Goal: Information Seeking & Learning: Stay updated

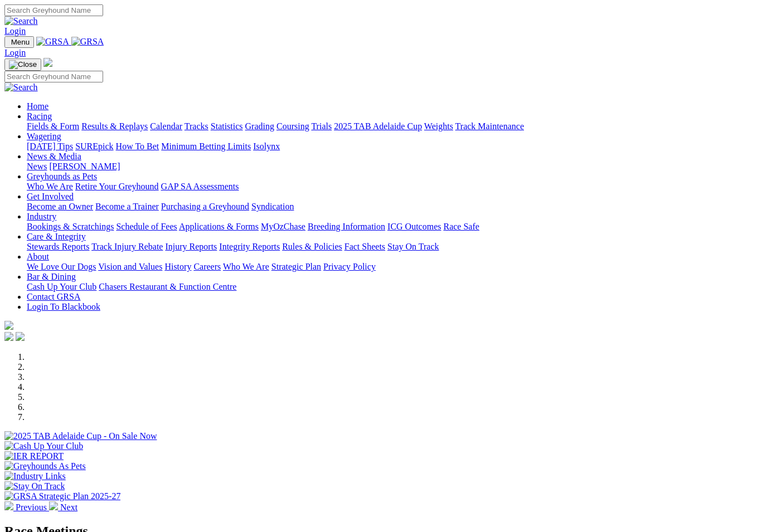
click at [143, 121] on link "Results & Replays" at bounding box center [114, 125] width 66 height 9
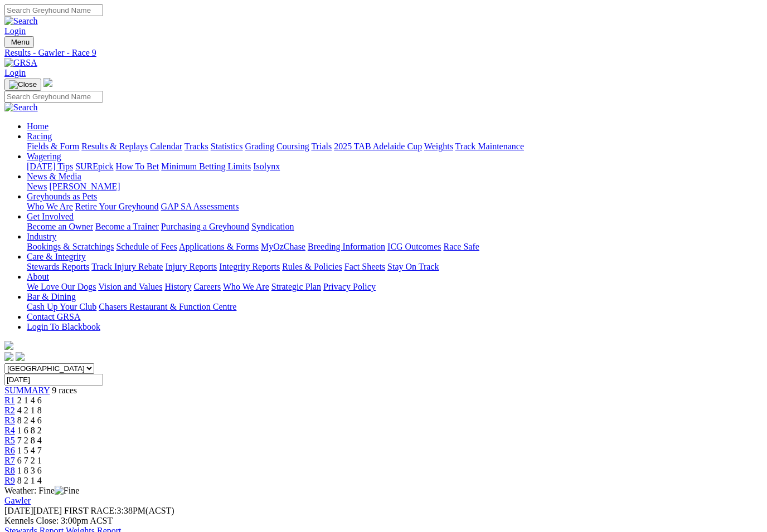
click at [15, 466] on link "R8" at bounding box center [9, 470] width 11 height 9
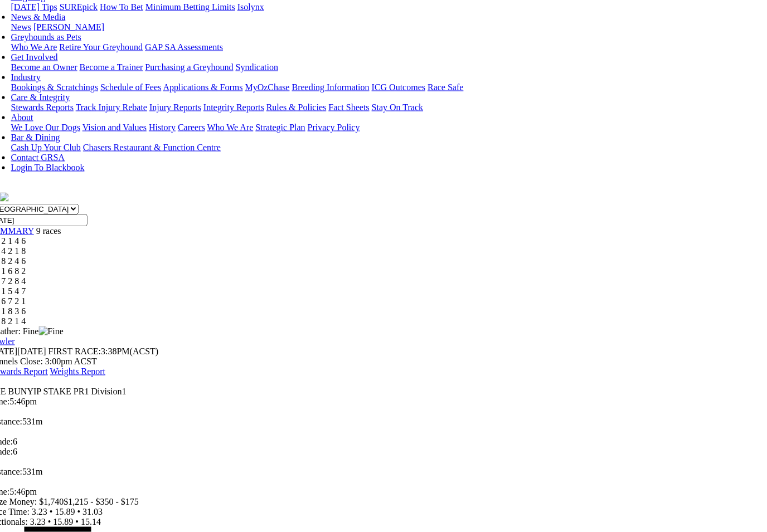
scroll to position [177, 33]
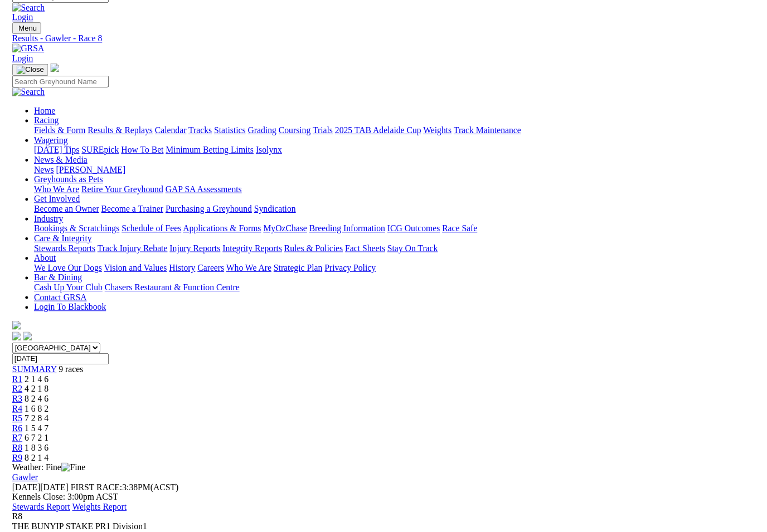
scroll to position [177, 34]
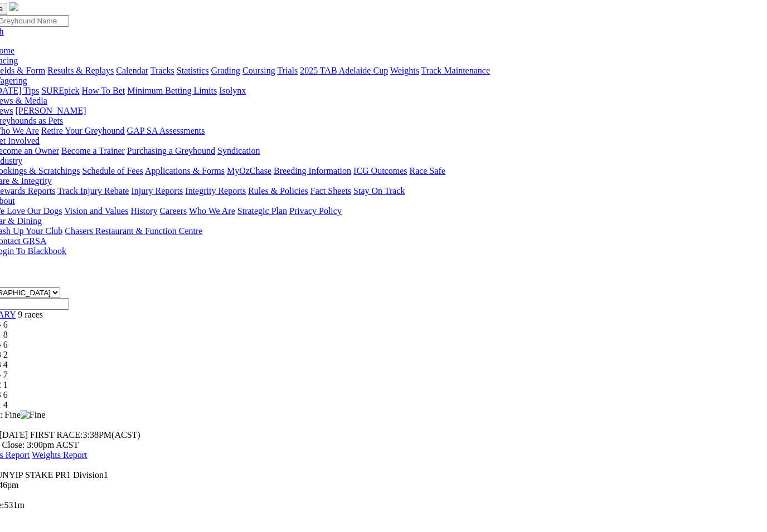
scroll to position [75, 34]
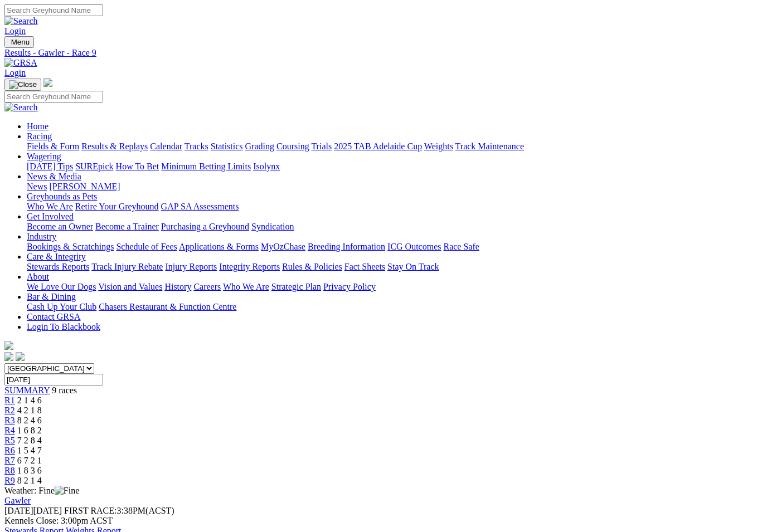
click at [56, 142] on link "Fields & Form" at bounding box center [53, 146] width 52 height 9
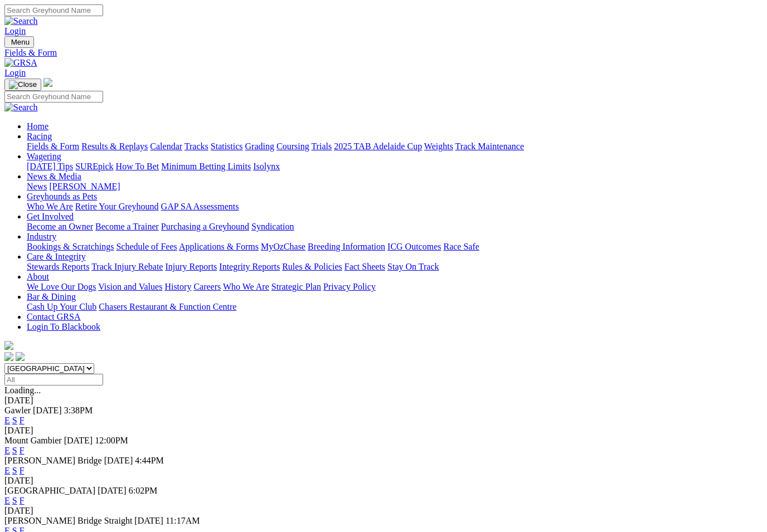
click at [25, 416] on link "F" at bounding box center [22, 420] width 5 height 9
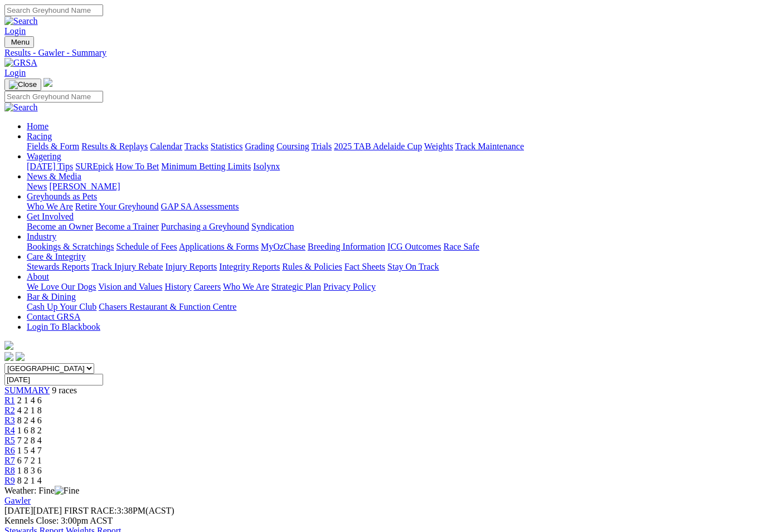
click at [134, 142] on link "Results & Replays" at bounding box center [114, 146] width 66 height 9
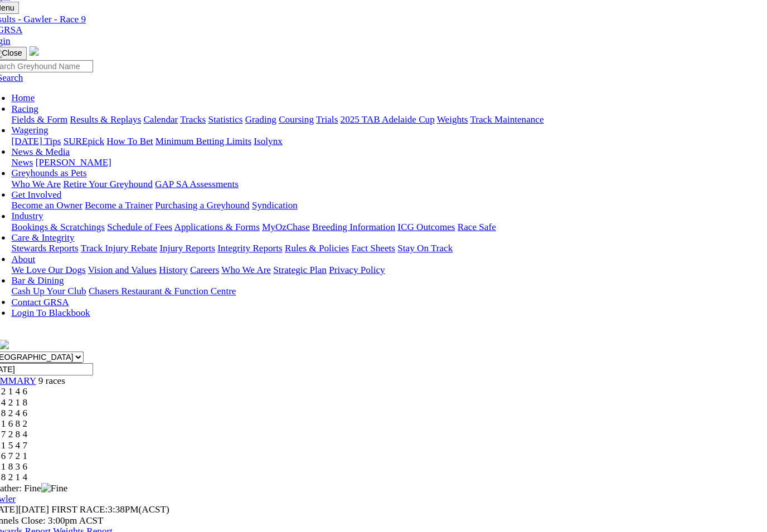
scroll to position [18, 0]
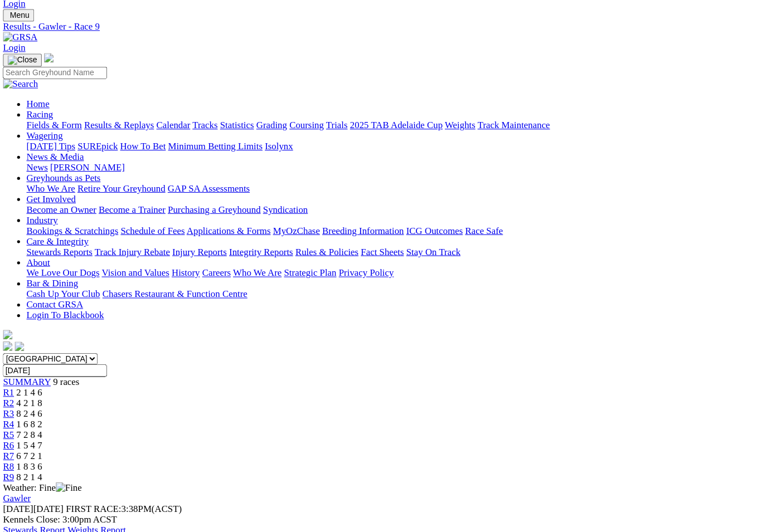
click at [42, 447] on span "1 8 3 6" at bounding box center [29, 451] width 25 height 9
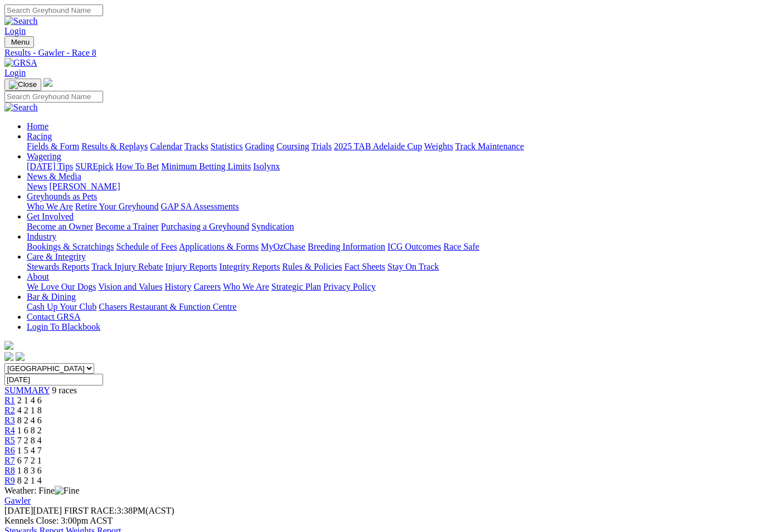
click at [43, 142] on link "Fields & Form" at bounding box center [53, 146] width 52 height 9
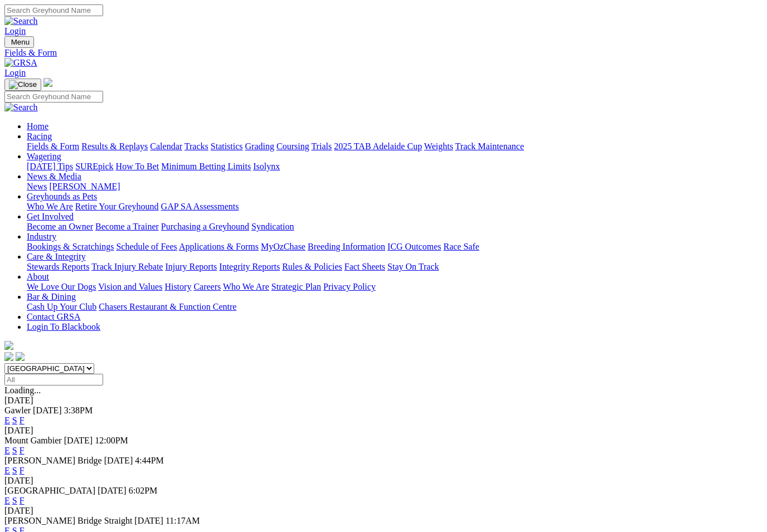
click at [146, 142] on link "Results & Replays" at bounding box center [114, 146] width 66 height 9
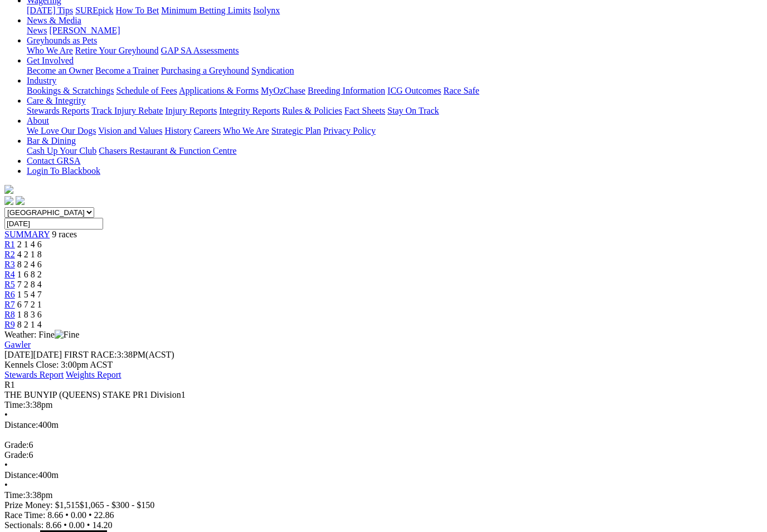
scroll to position [157, 0]
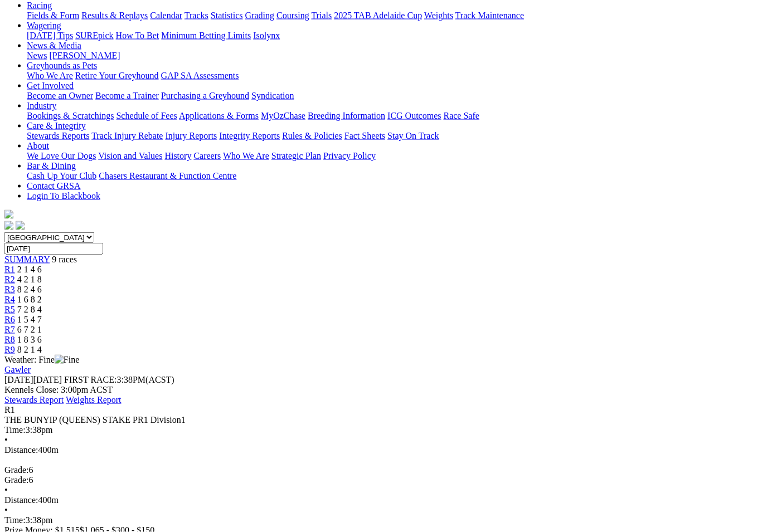
scroll to position [122, 0]
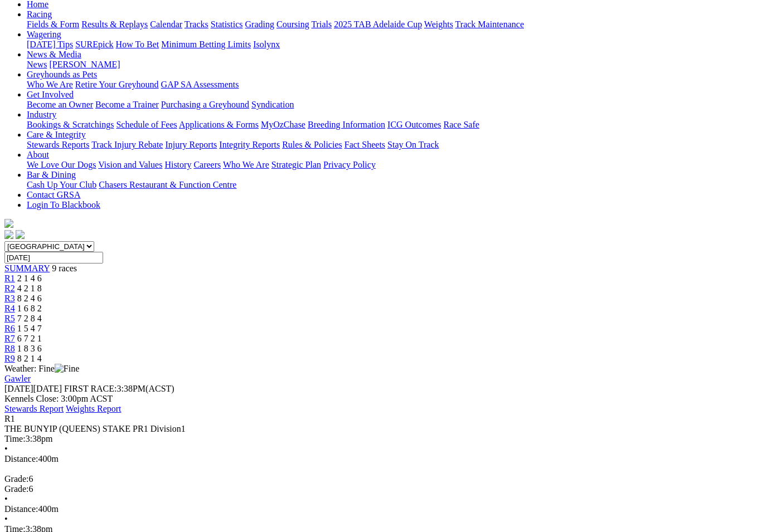
click at [42, 284] on span "4 2 1 8" at bounding box center [29, 288] width 25 height 9
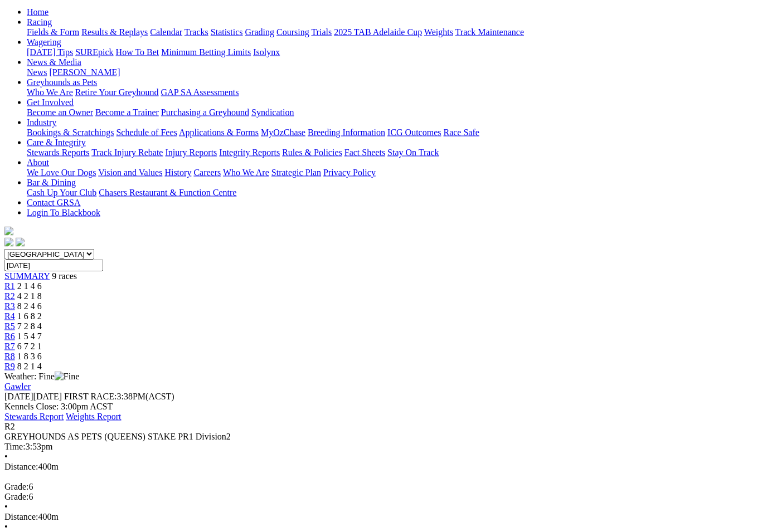
scroll to position [115, 0]
click at [15, 301] on span "R3" at bounding box center [9, 305] width 11 height 9
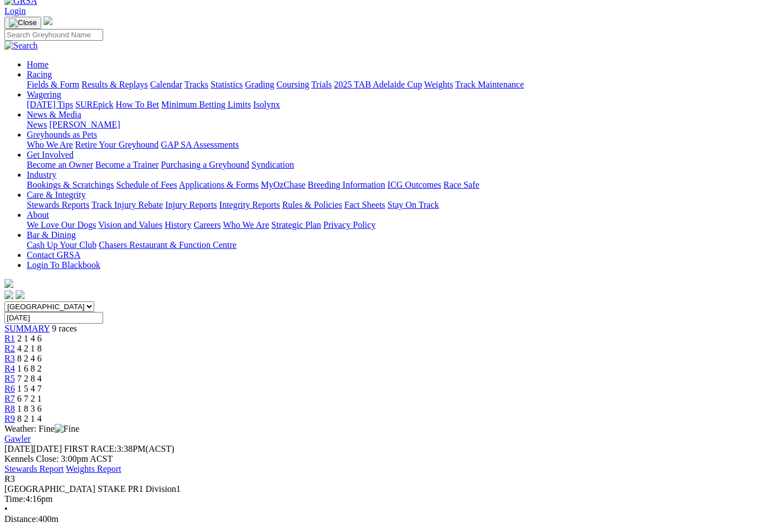
scroll to position [60, 0]
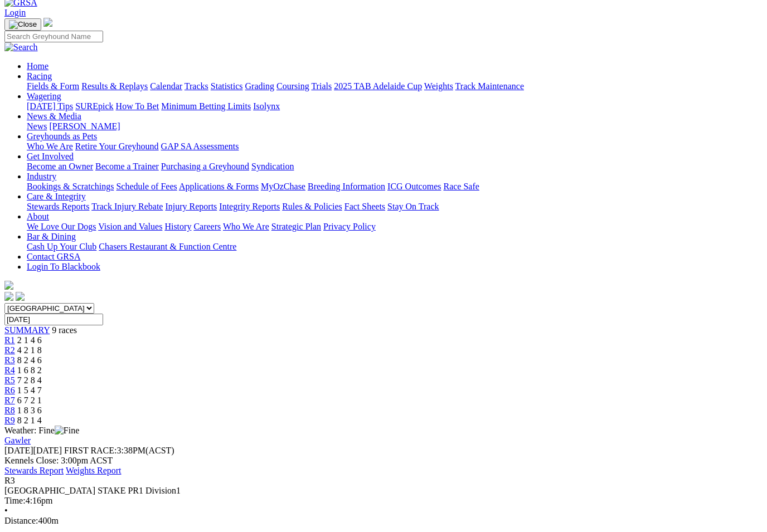
click at [351, 366] on div "R4 1 6 8 2" at bounding box center [383, 371] width 758 height 10
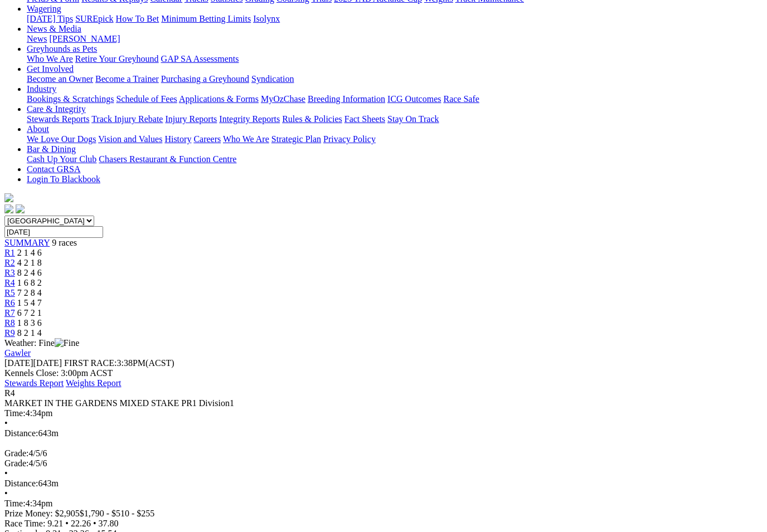
scroll to position [147, 0]
click at [15, 289] on span "R5" at bounding box center [9, 293] width 11 height 9
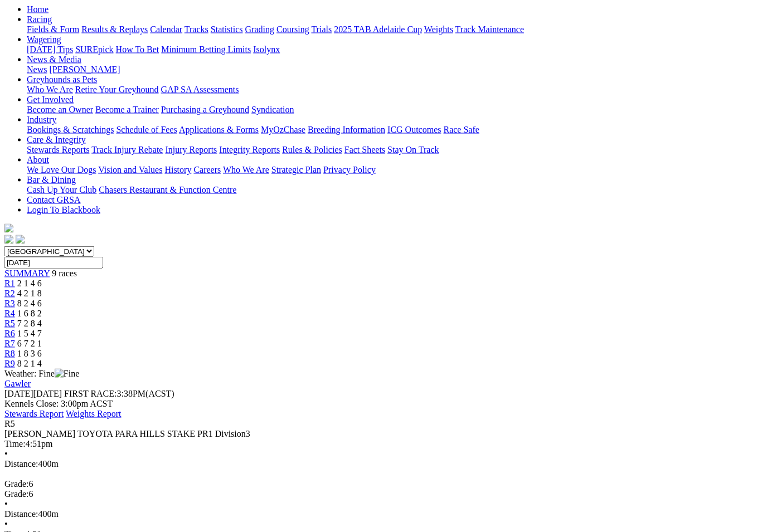
scroll to position [118, 0]
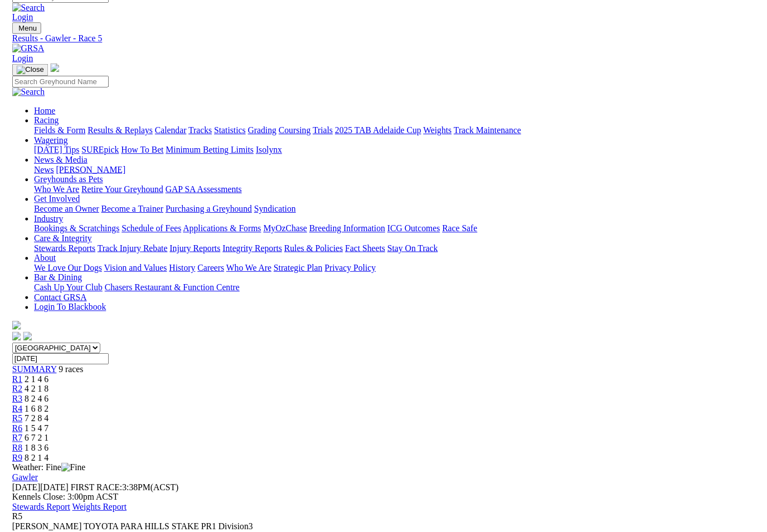
scroll to position [137, 0]
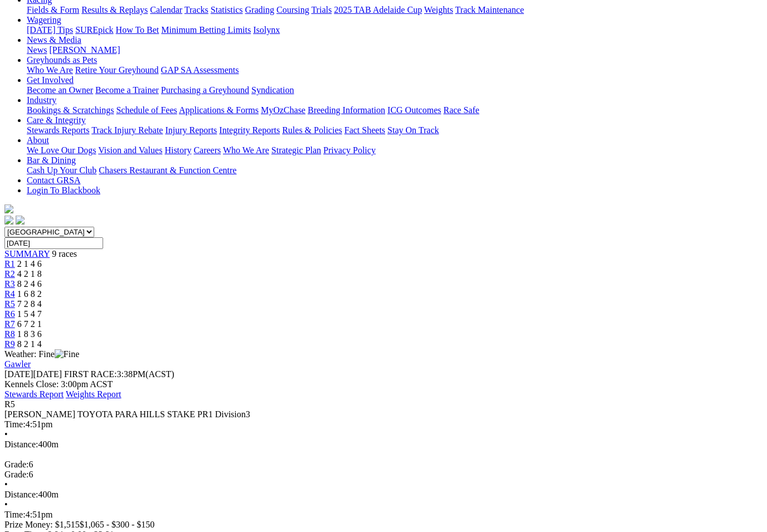
click at [15, 309] on link "R6" at bounding box center [9, 313] width 11 height 9
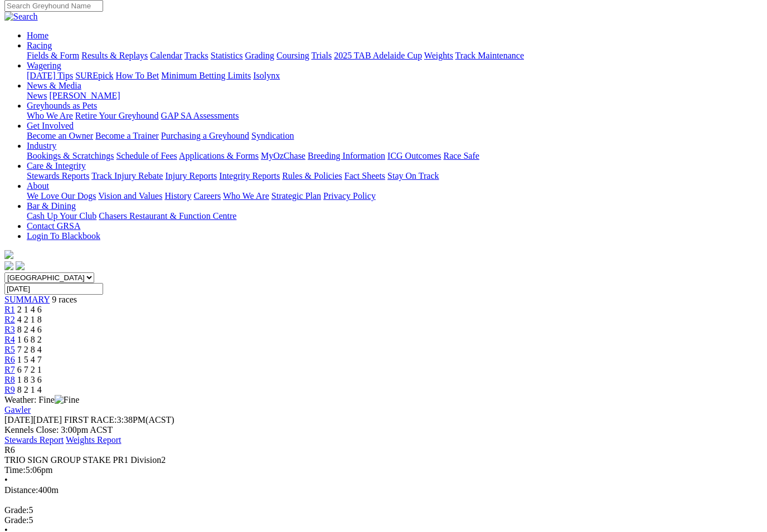
scroll to position [90, 0]
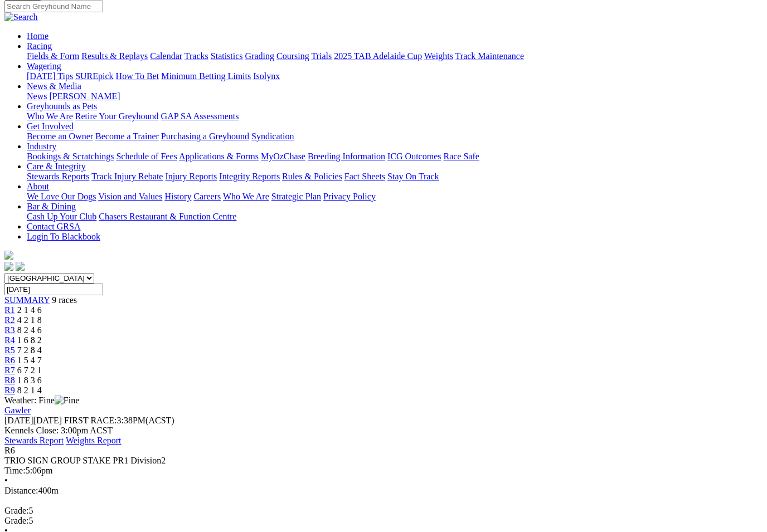
click at [15, 366] on span "R7" at bounding box center [9, 370] width 11 height 9
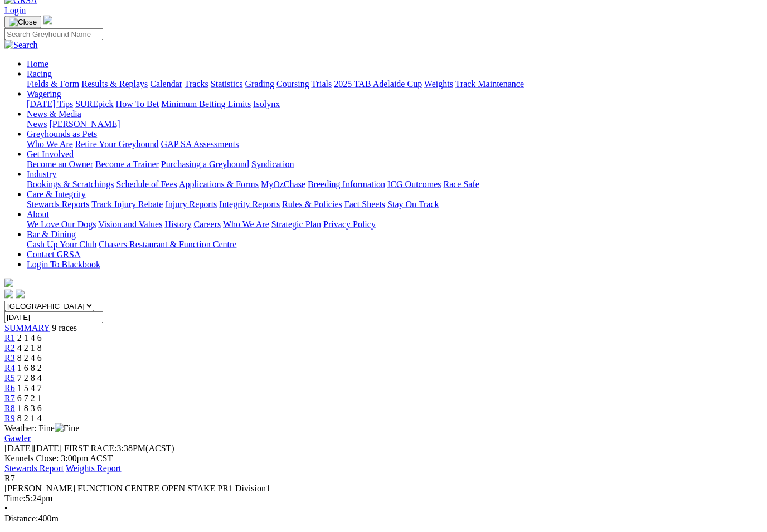
scroll to position [65, 0]
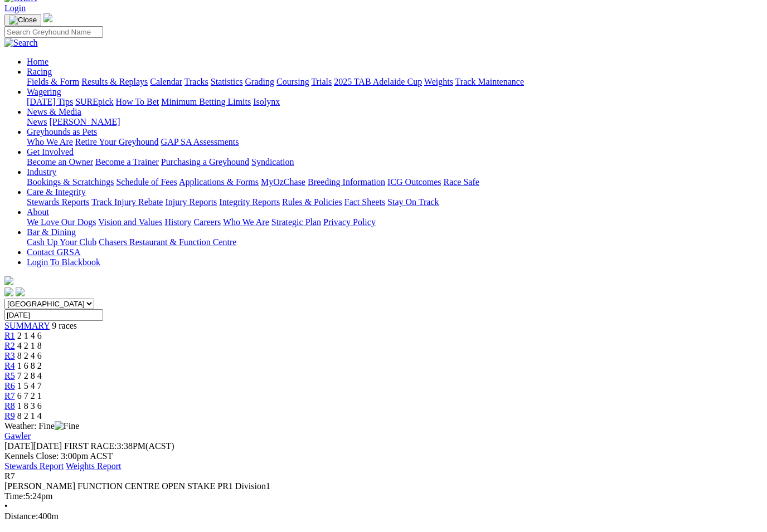
click at [15, 401] on span "R8" at bounding box center [9, 405] width 11 height 9
